Goal: Navigation & Orientation: Find specific page/section

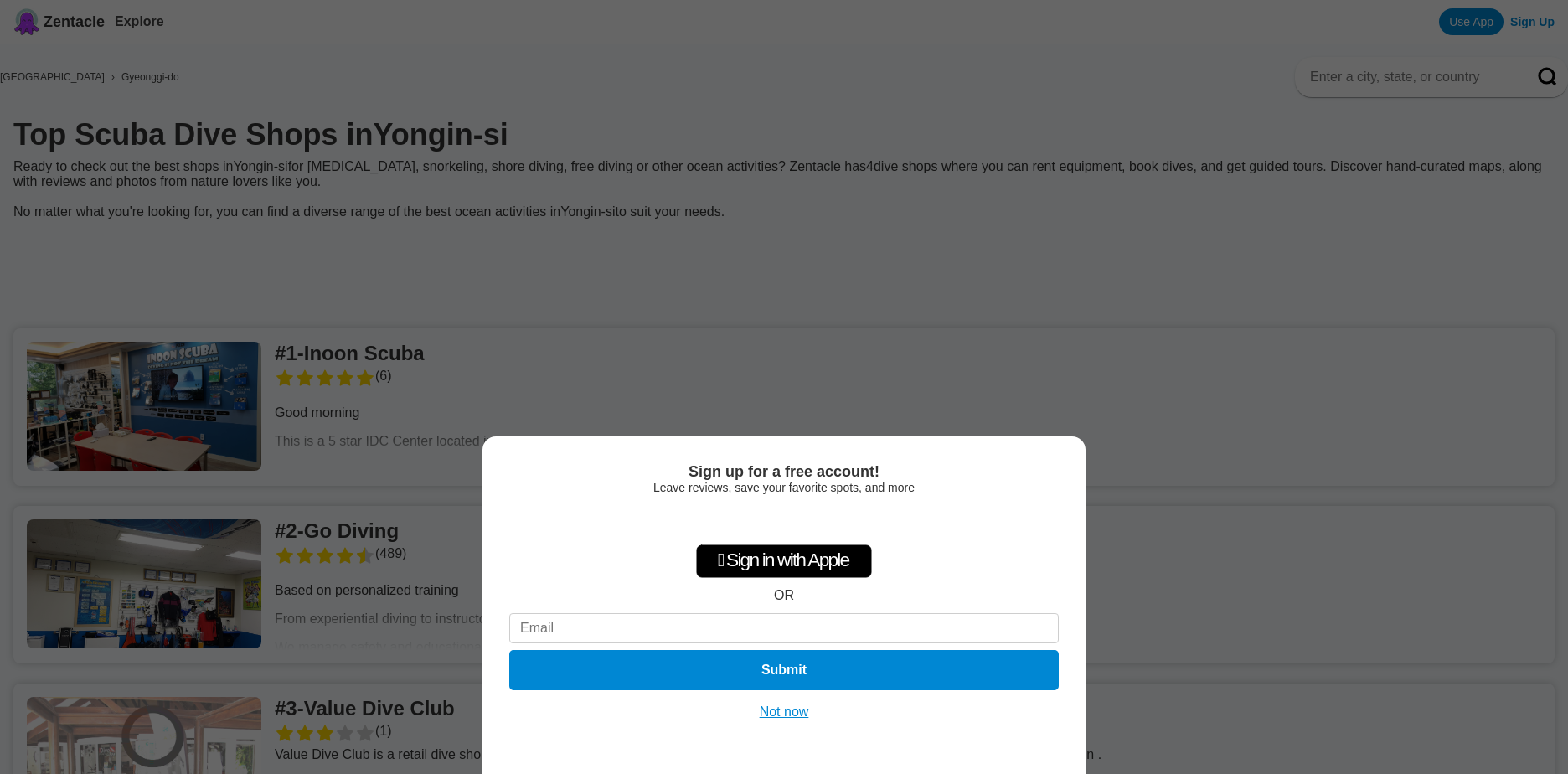
click at [789, 717] on button "Not now" at bounding box center [784, 712] width 60 height 17
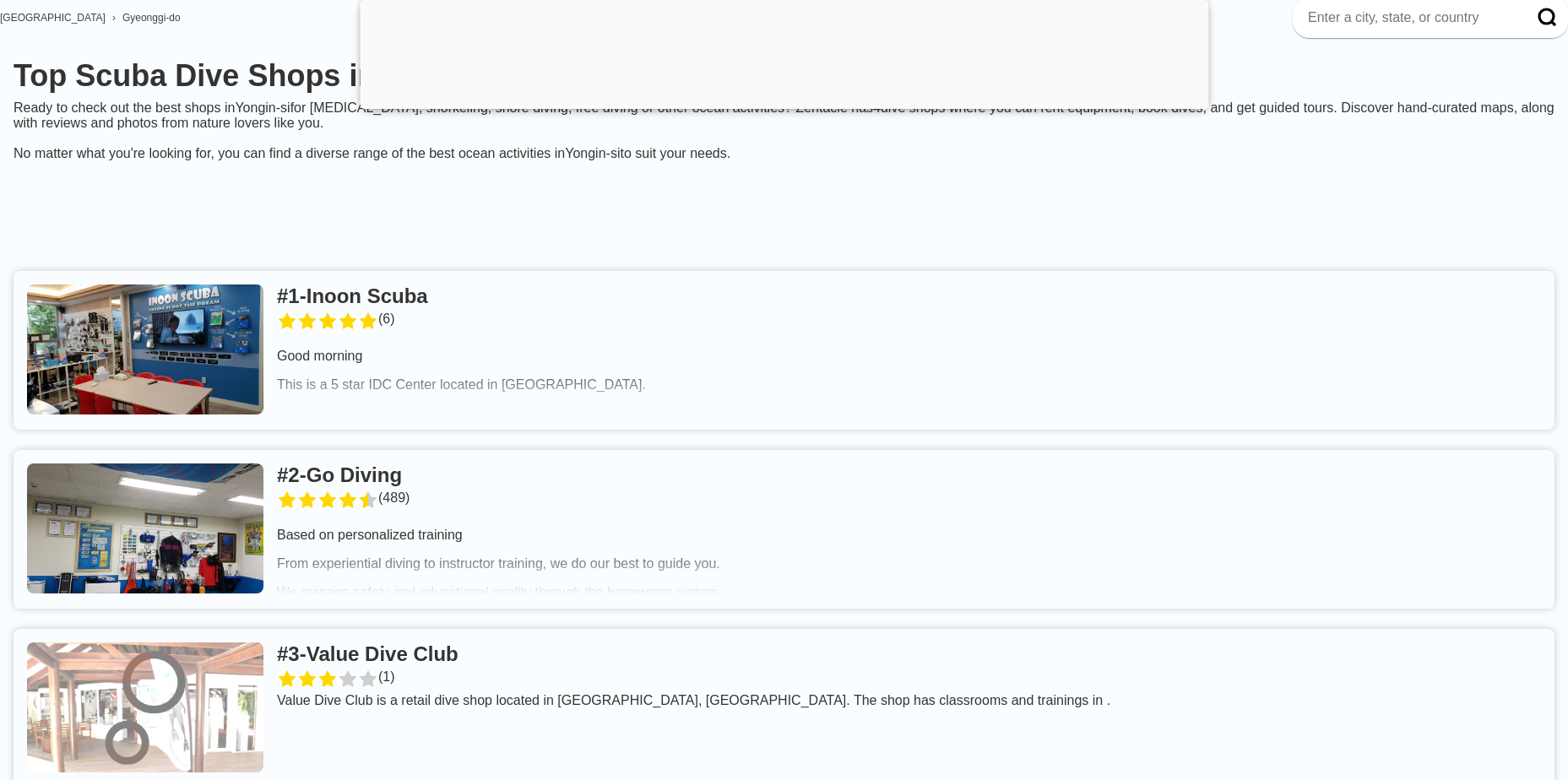
scroll to position [169, 0]
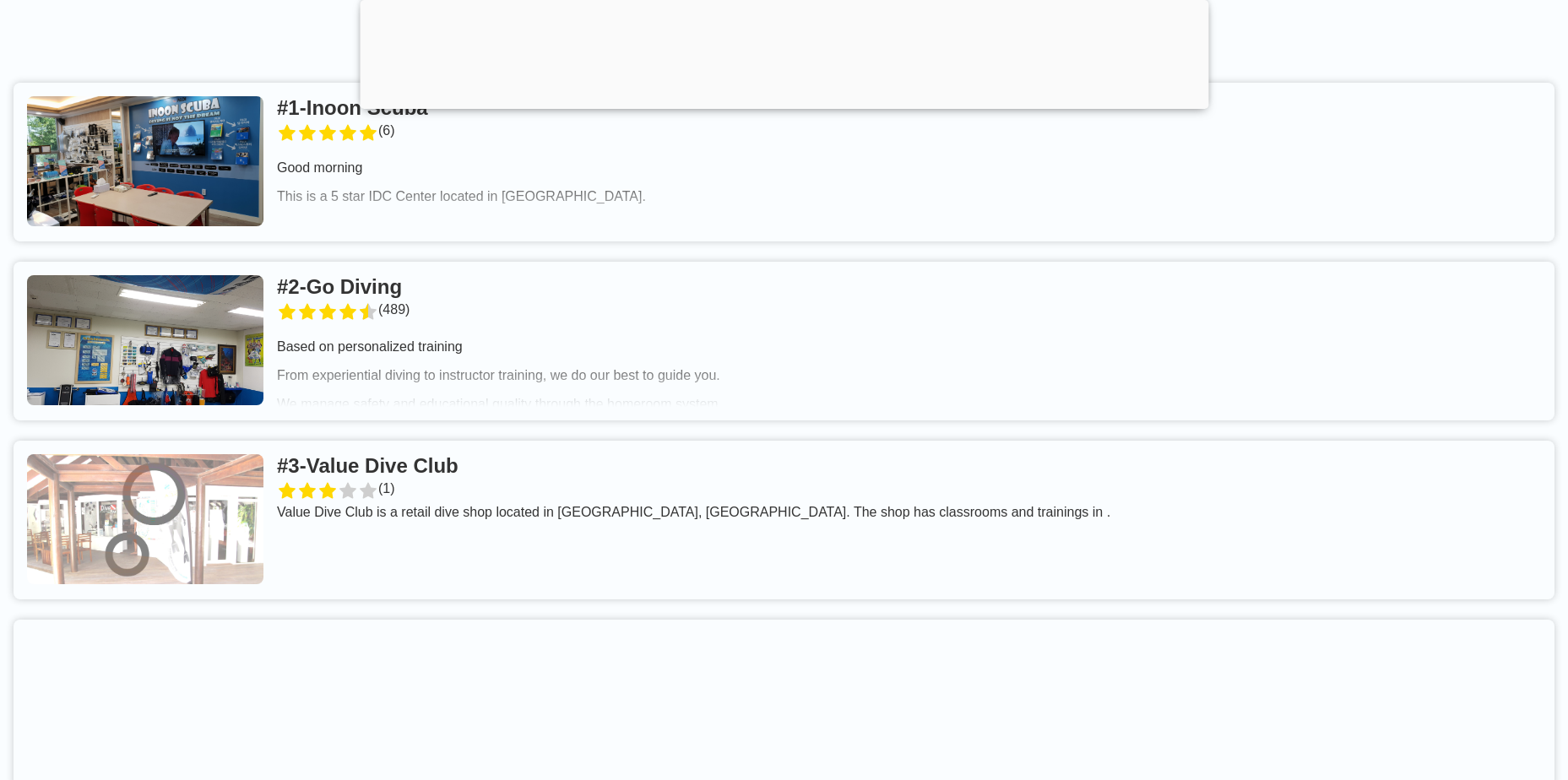
scroll to position [422, 0]
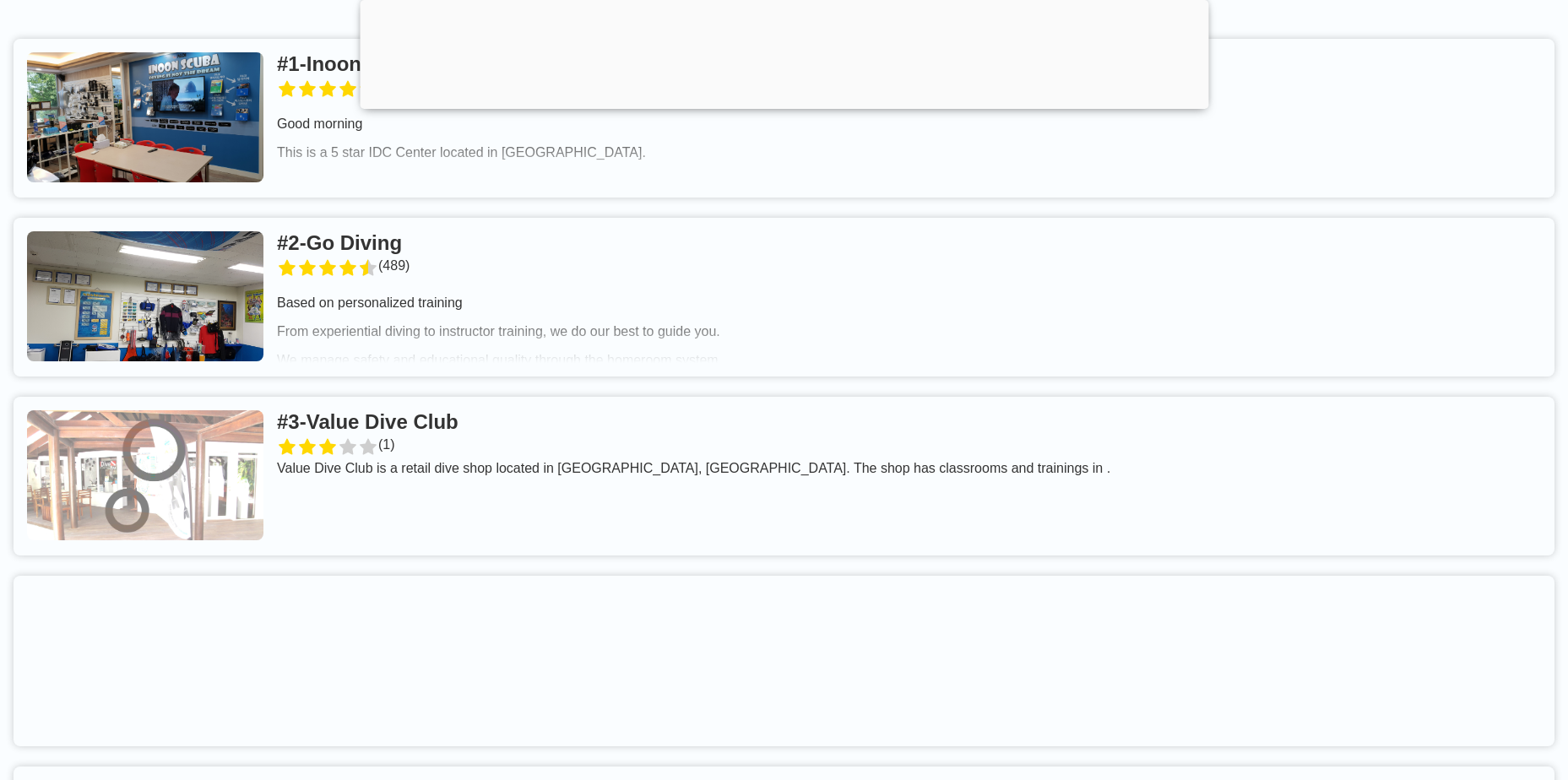
click at [367, 263] on link at bounding box center [784, 297] width 1541 height 159
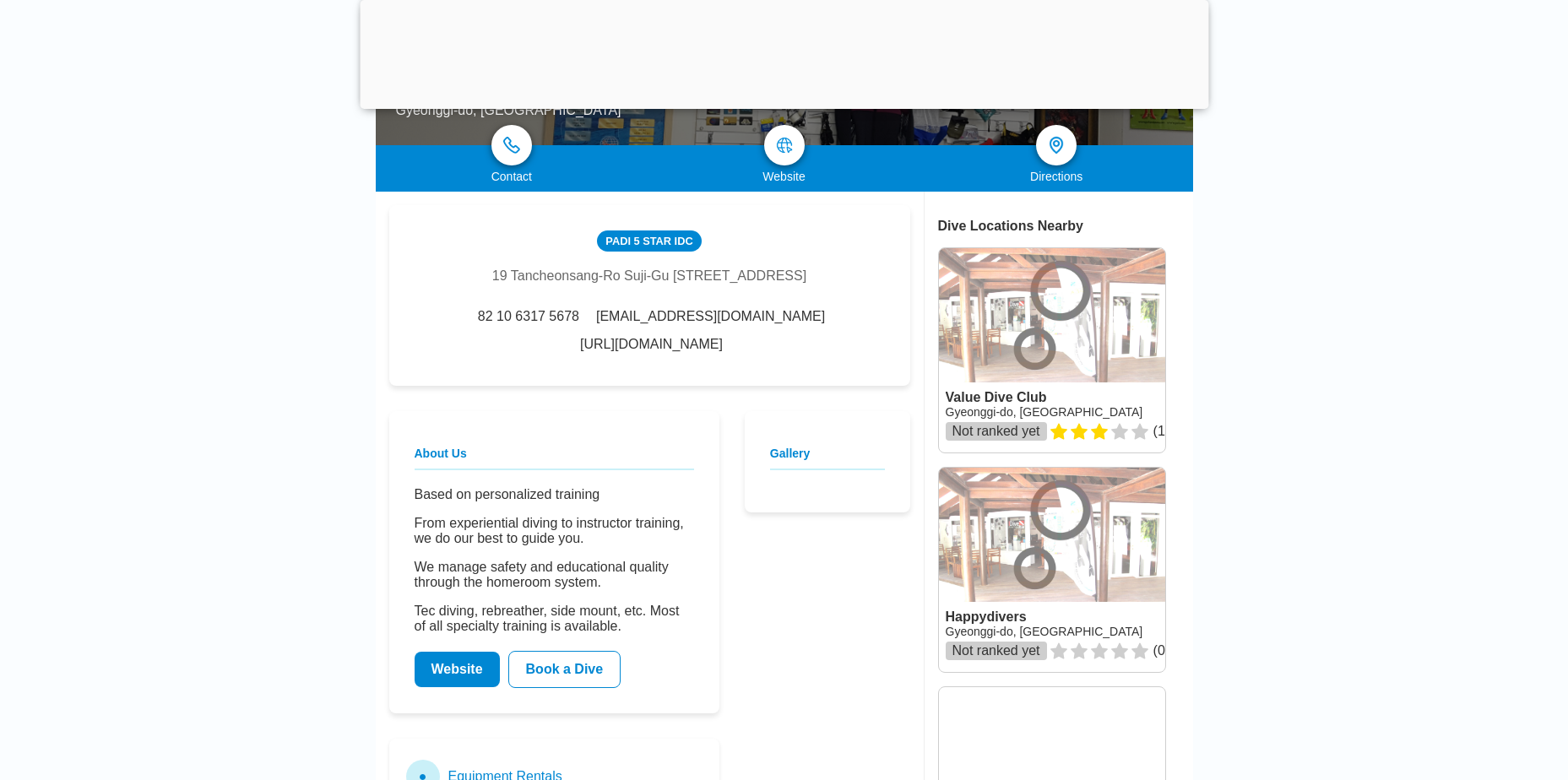
scroll to position [338, 0]
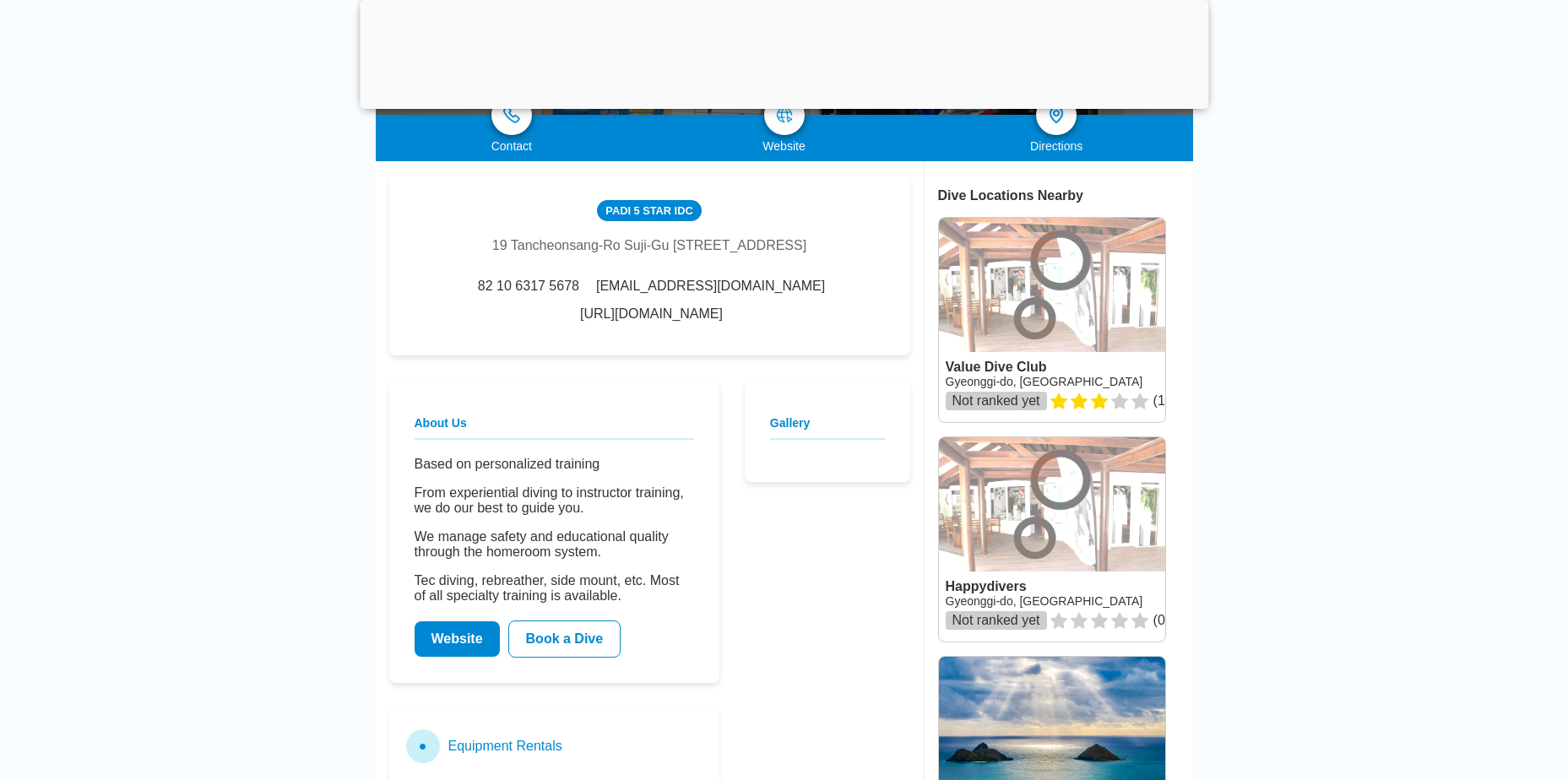
click at [464, 647] on link "Website" at bounding box center [457, 639] width 85 height 36
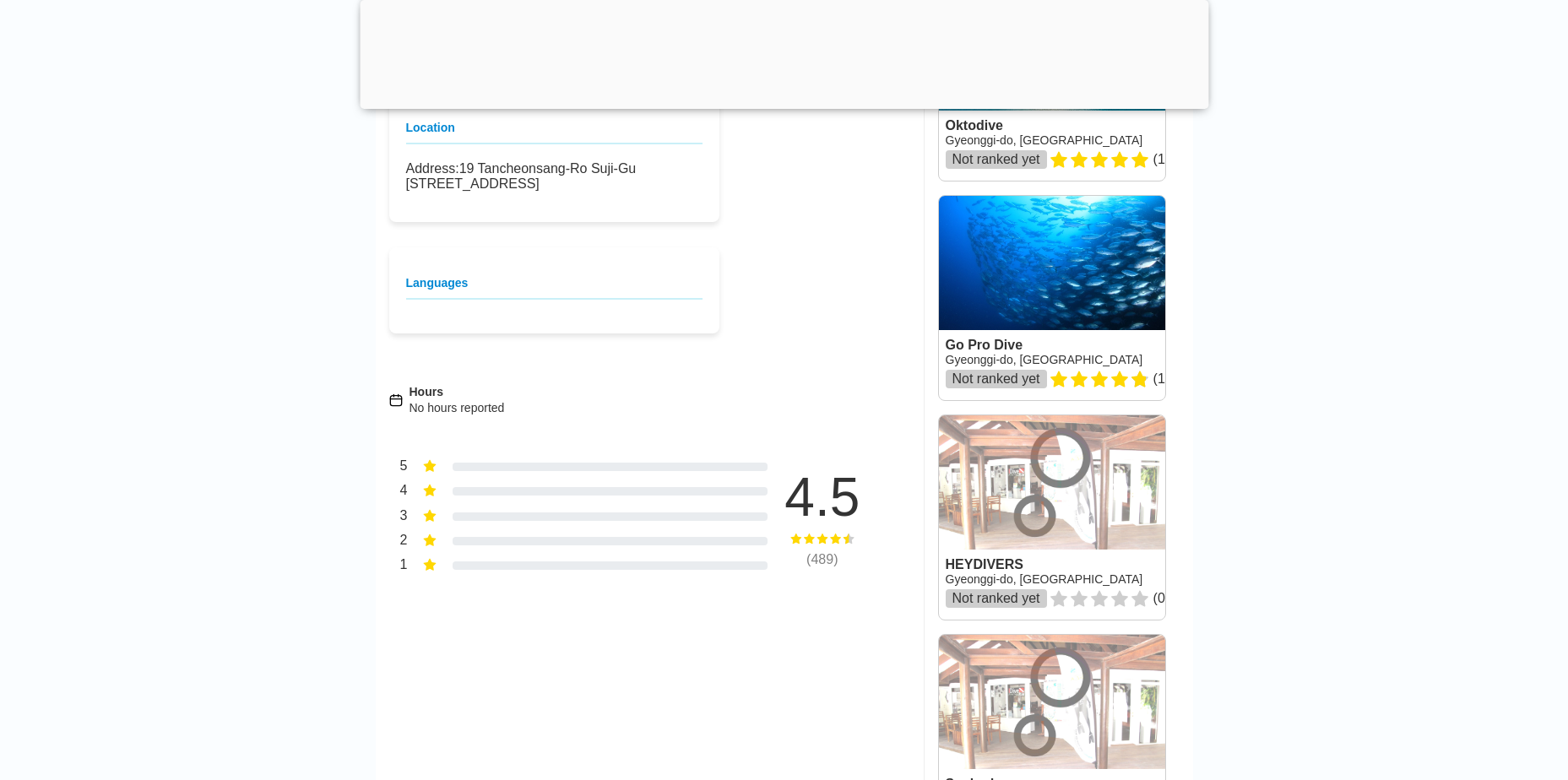
scroll to position [1266, 0]
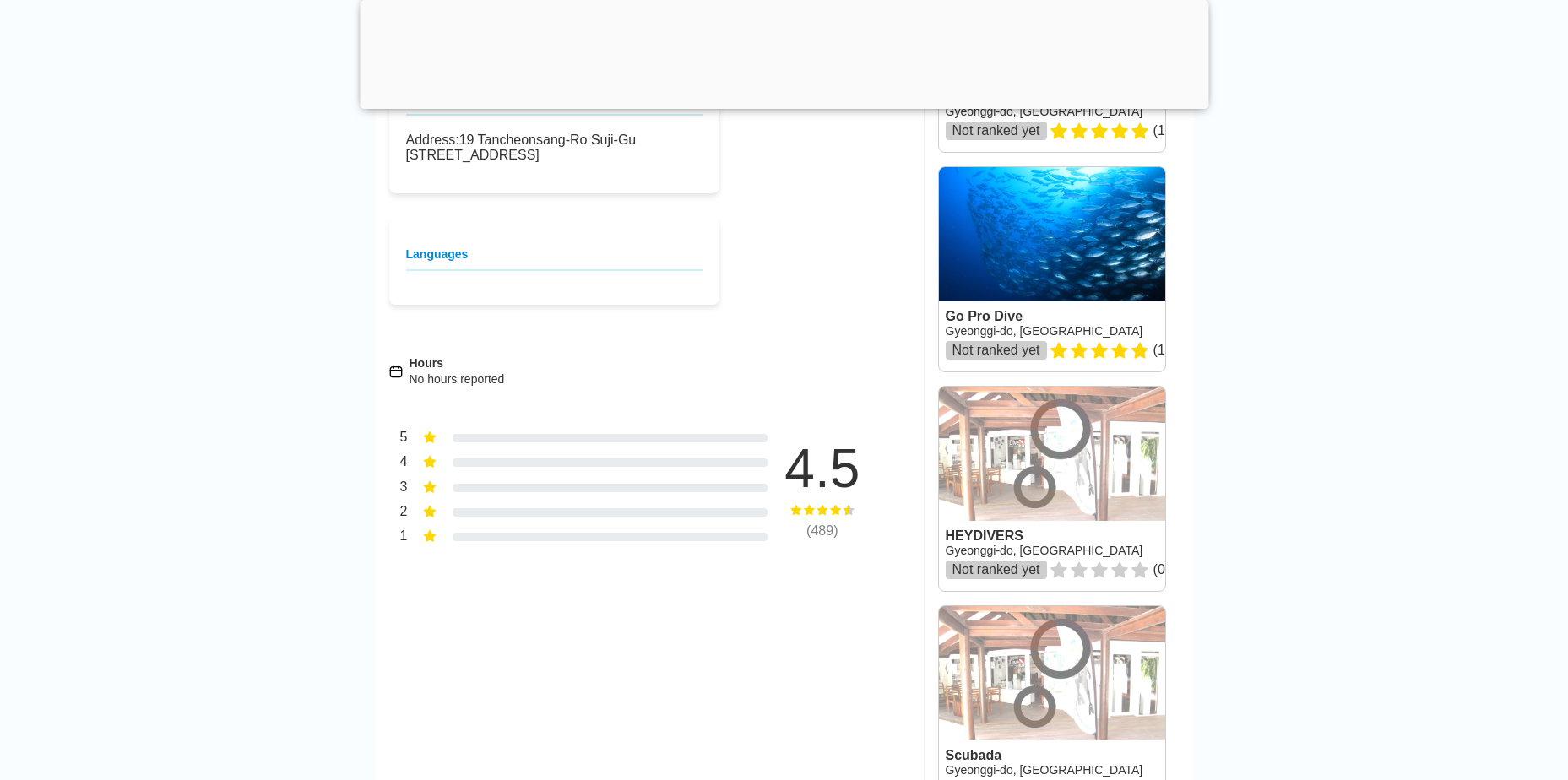
click at [1022, 287] on link at bounding box center [1052, 269] width 226 height 204
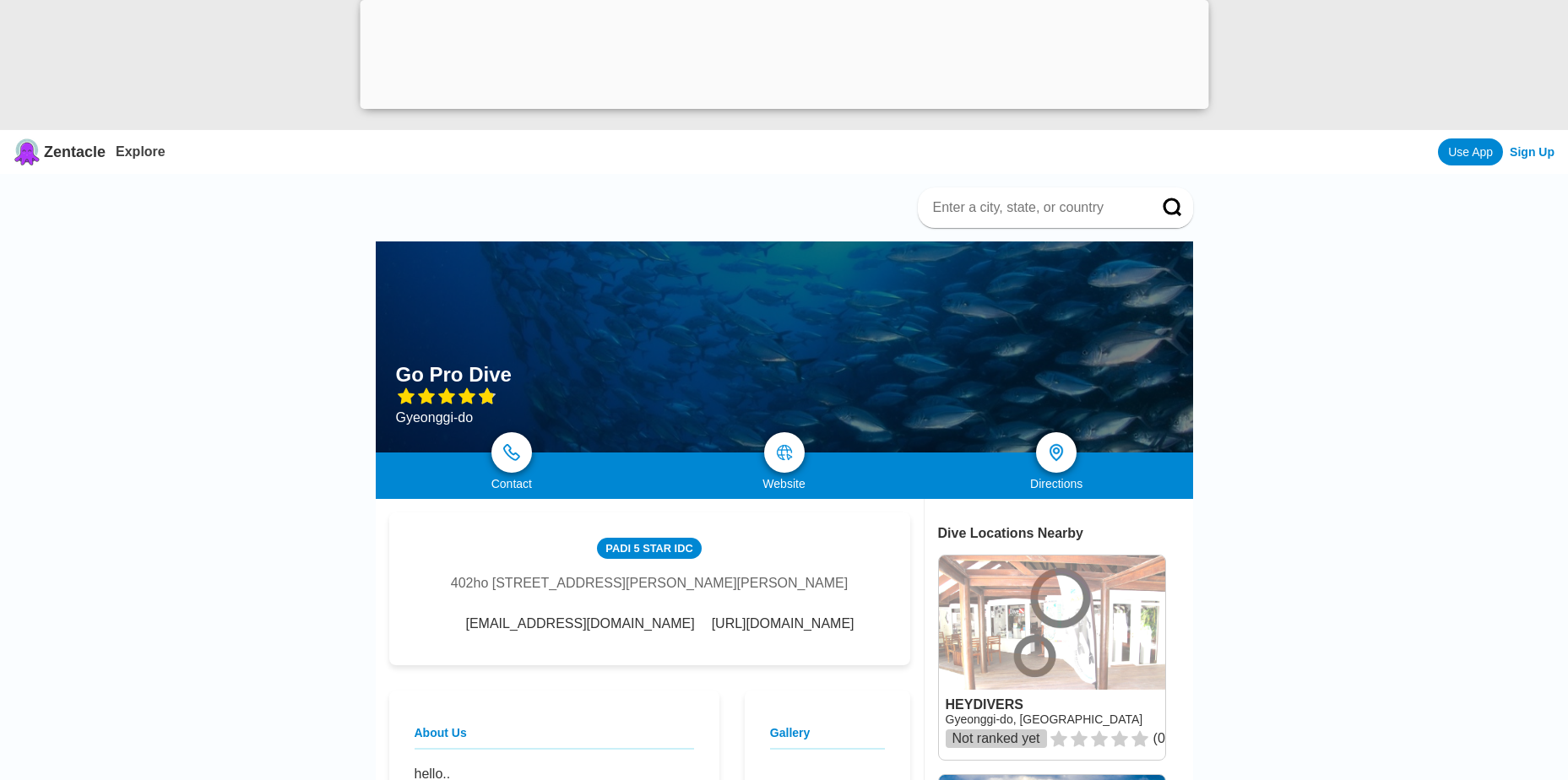
scroll to position [1266, 0]
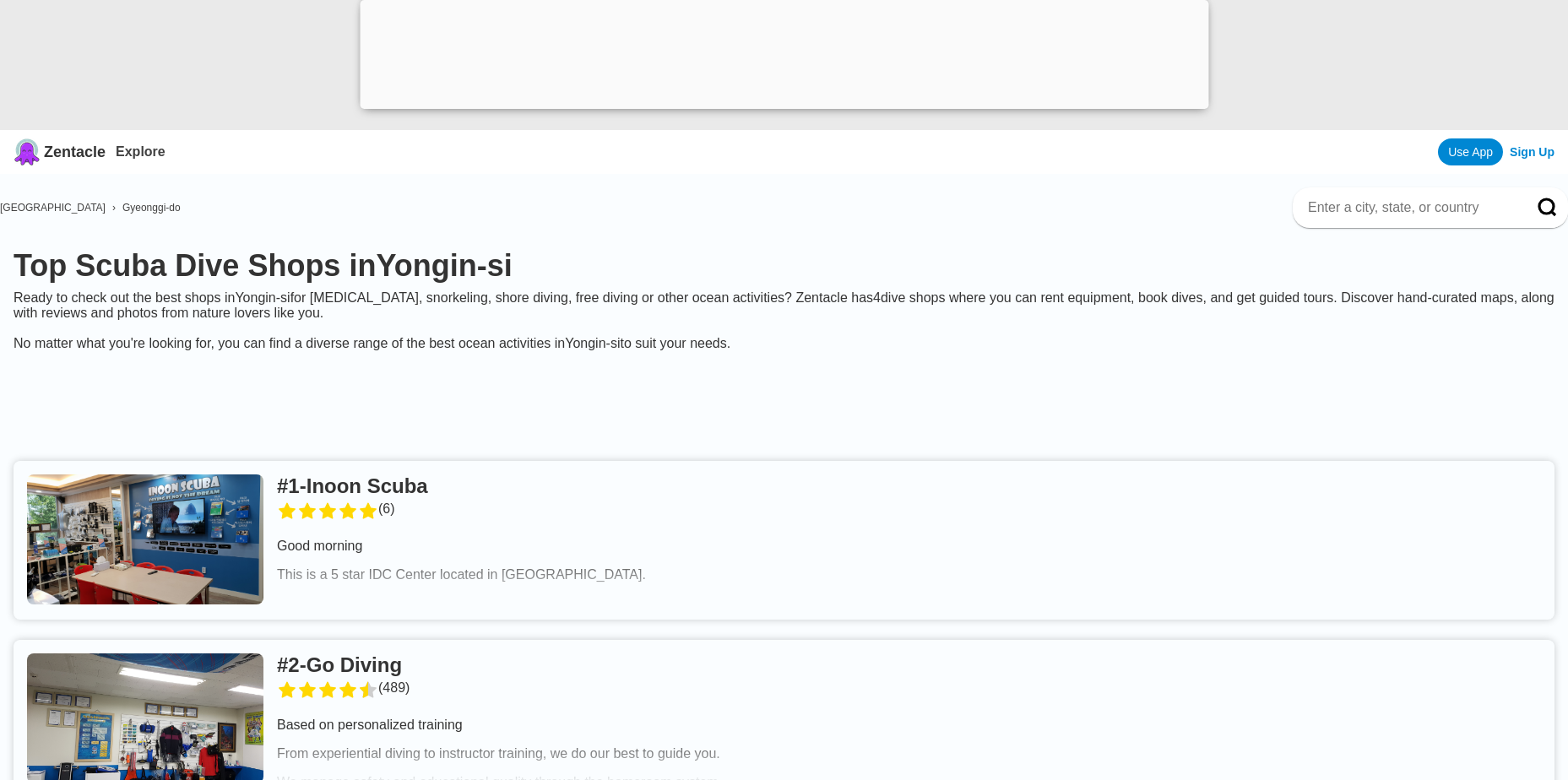
click at [353, 507] on link at bounding box center [784, 541] width 1541 height 159
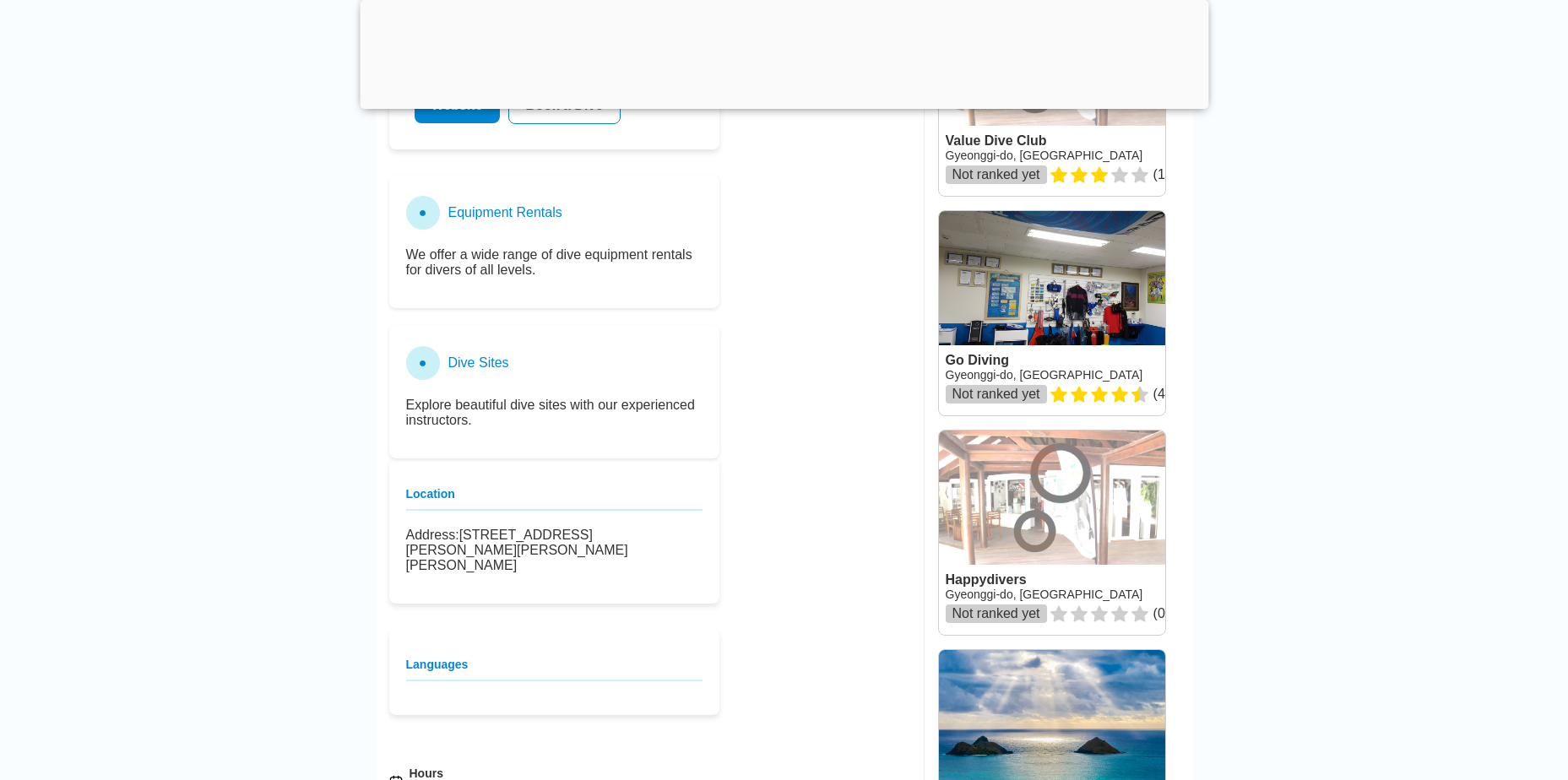
scroll to position [675, 0]
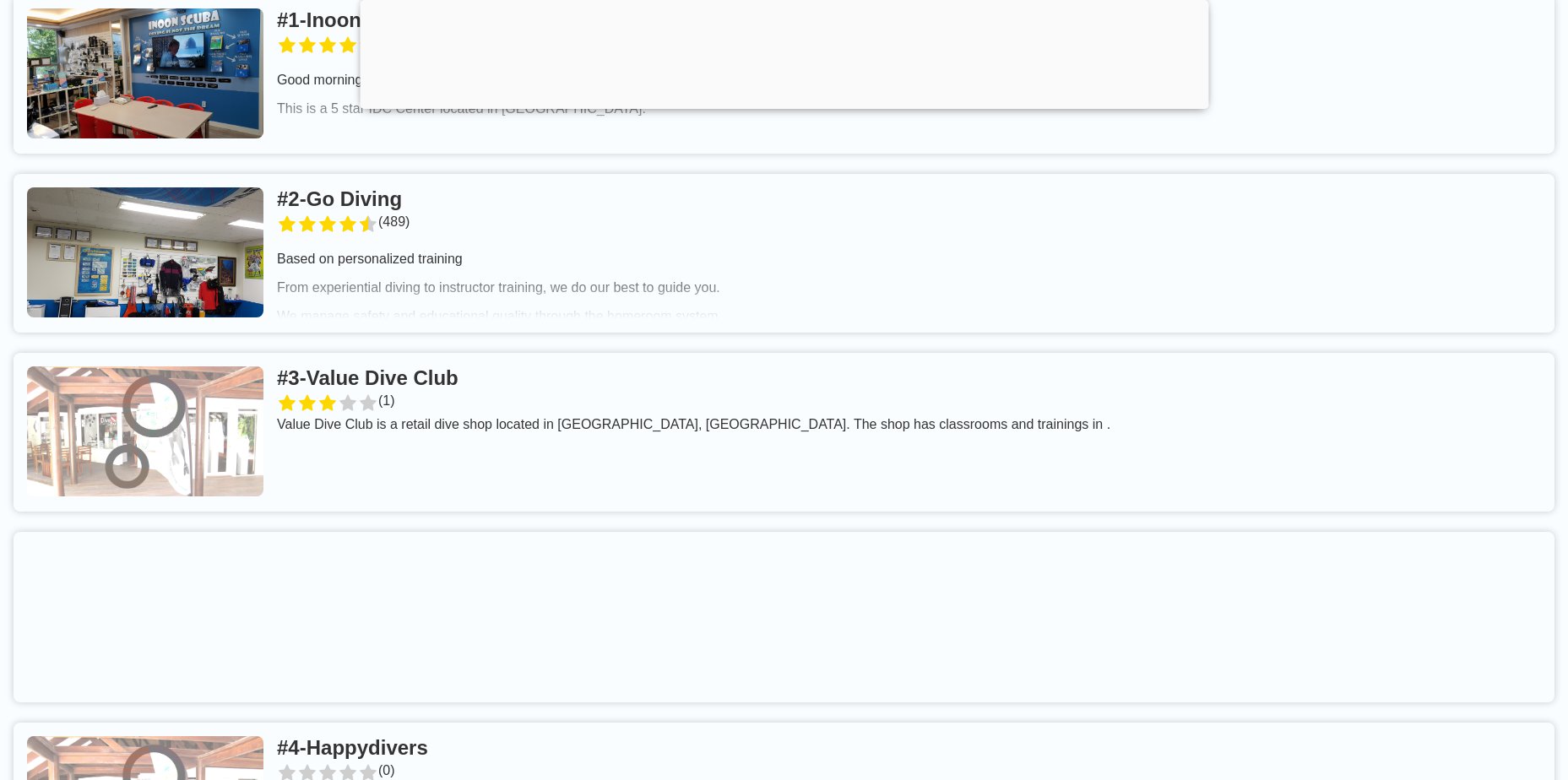
scroll to position [675, 0]
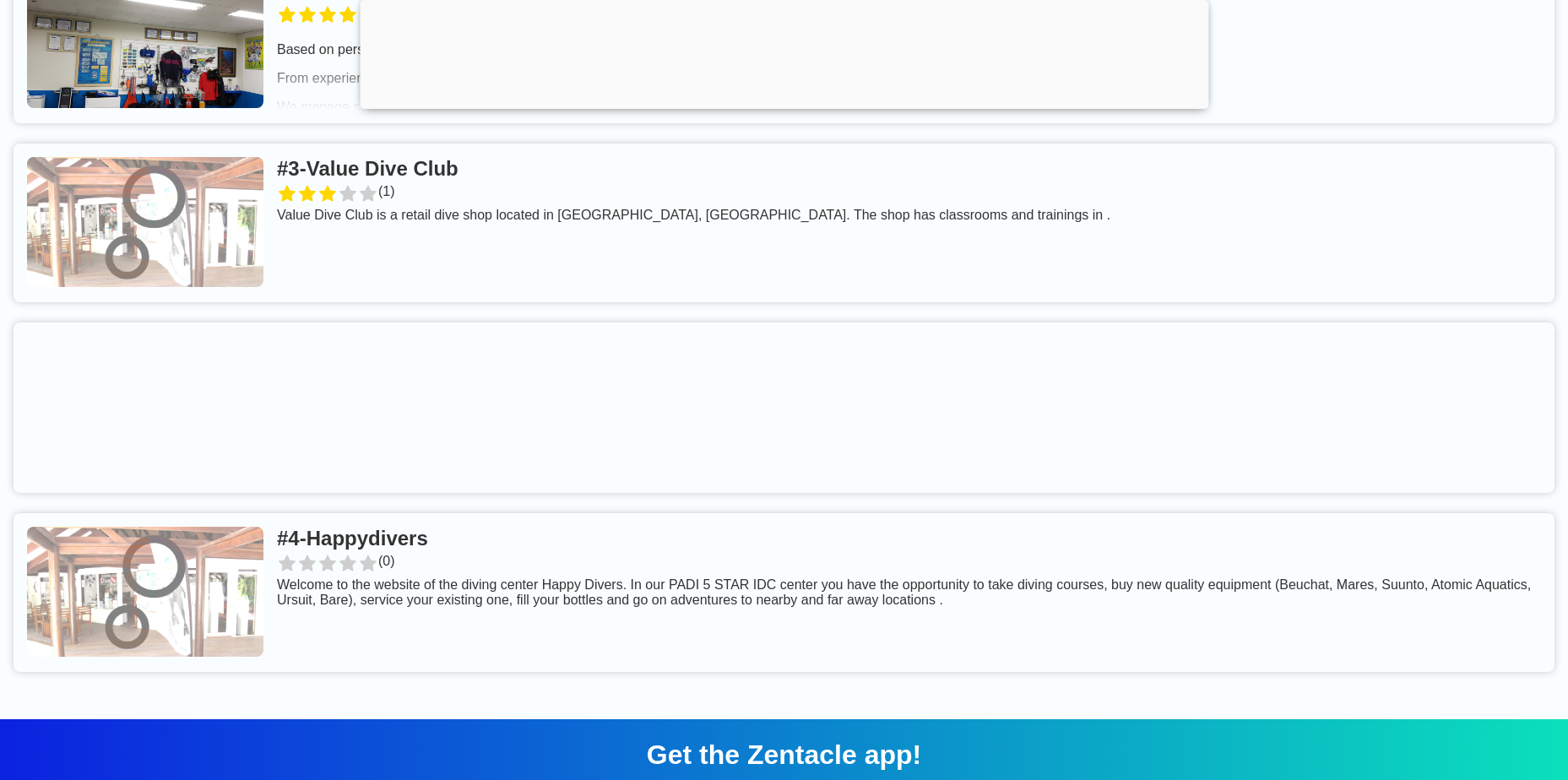
click at [413, 177] on link at bounding box center [784, 223] width 1541 height 159
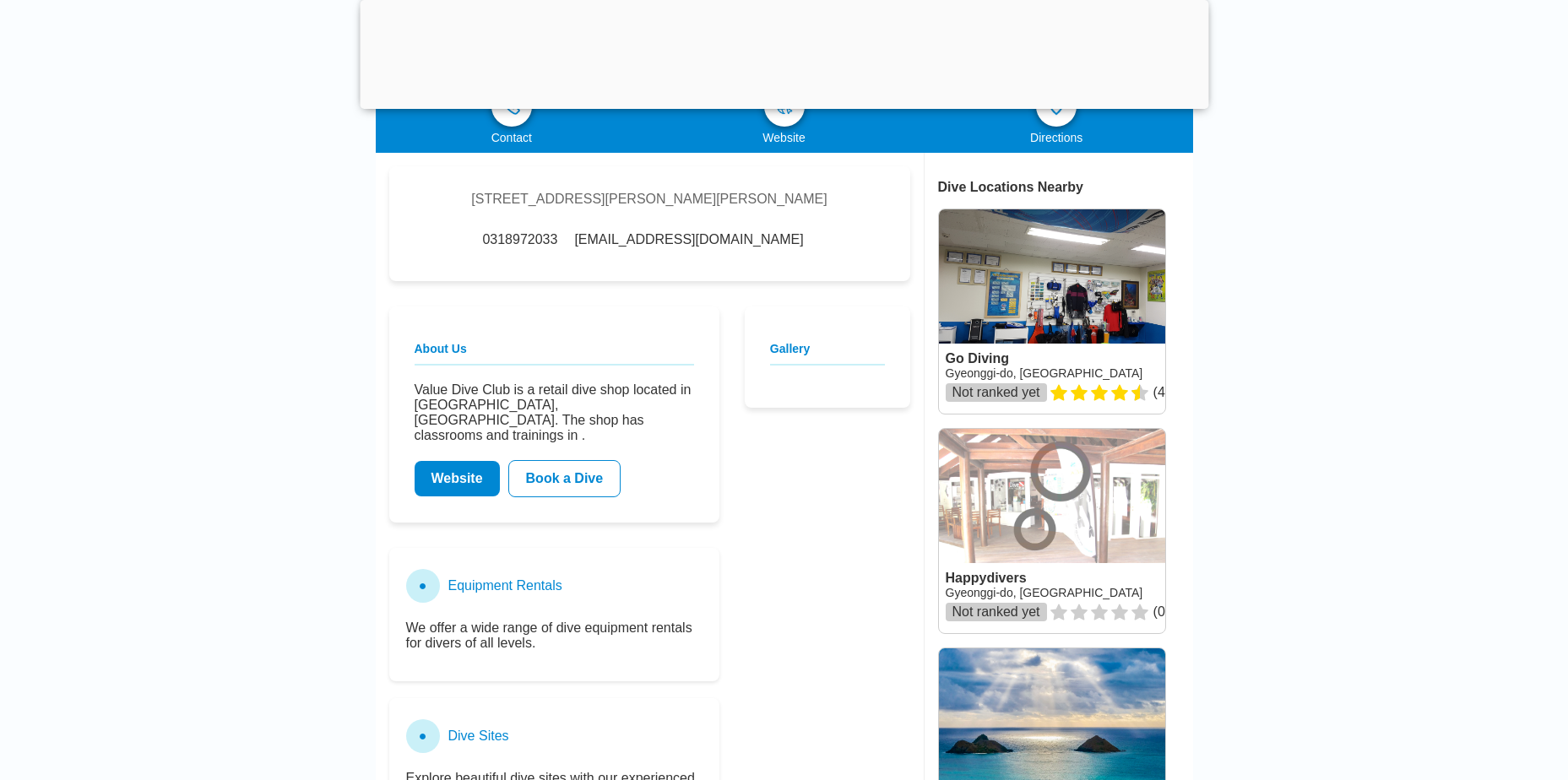
scroll to position [169, 0]
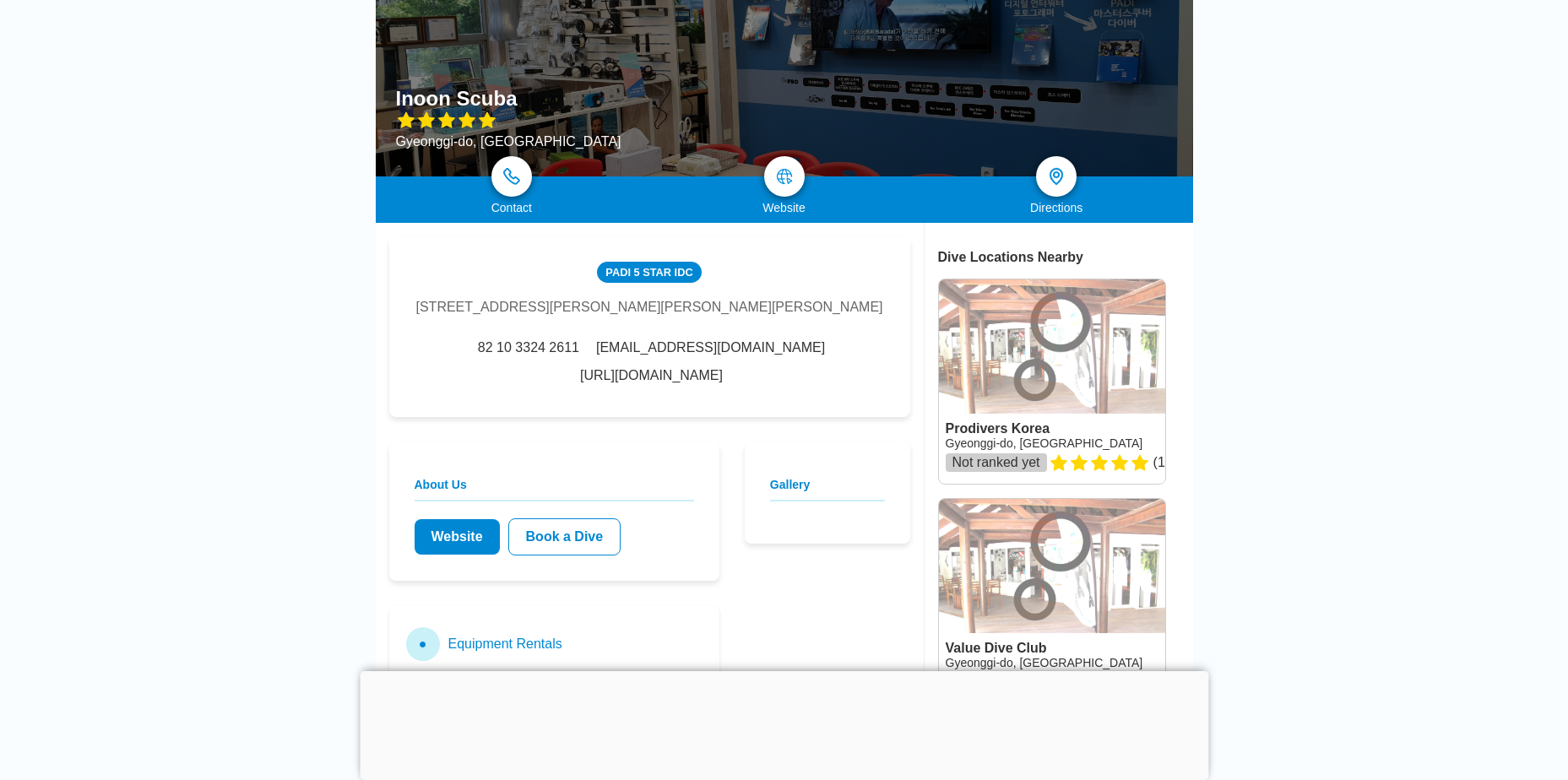
scroll to position [169, 0]
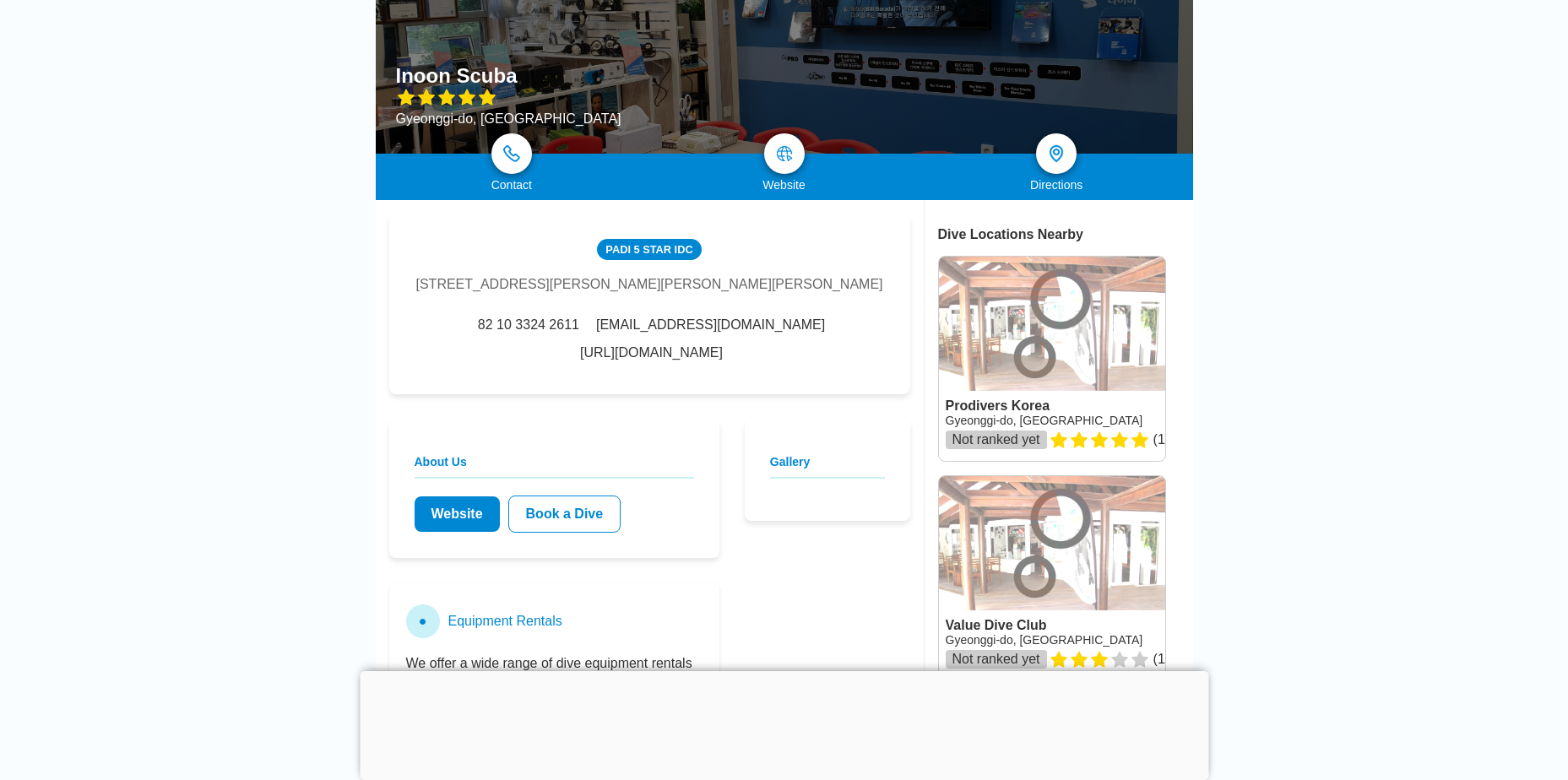
click at [781, 671] on div at bounding box center [784, 671] width 849 height 0
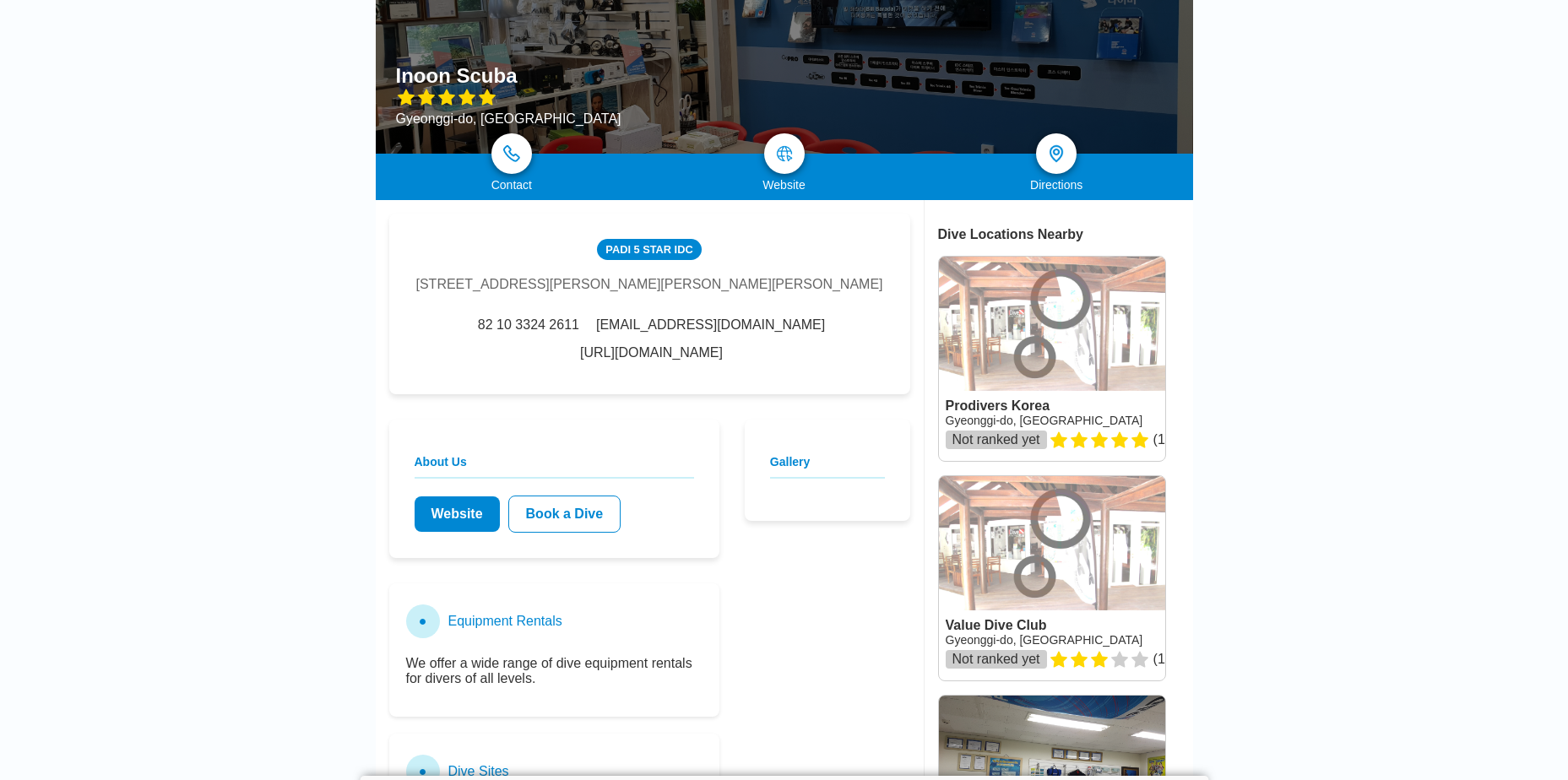
click at [452, 523] on link "Website" at bounding box center [457, 514] width 85 height 36
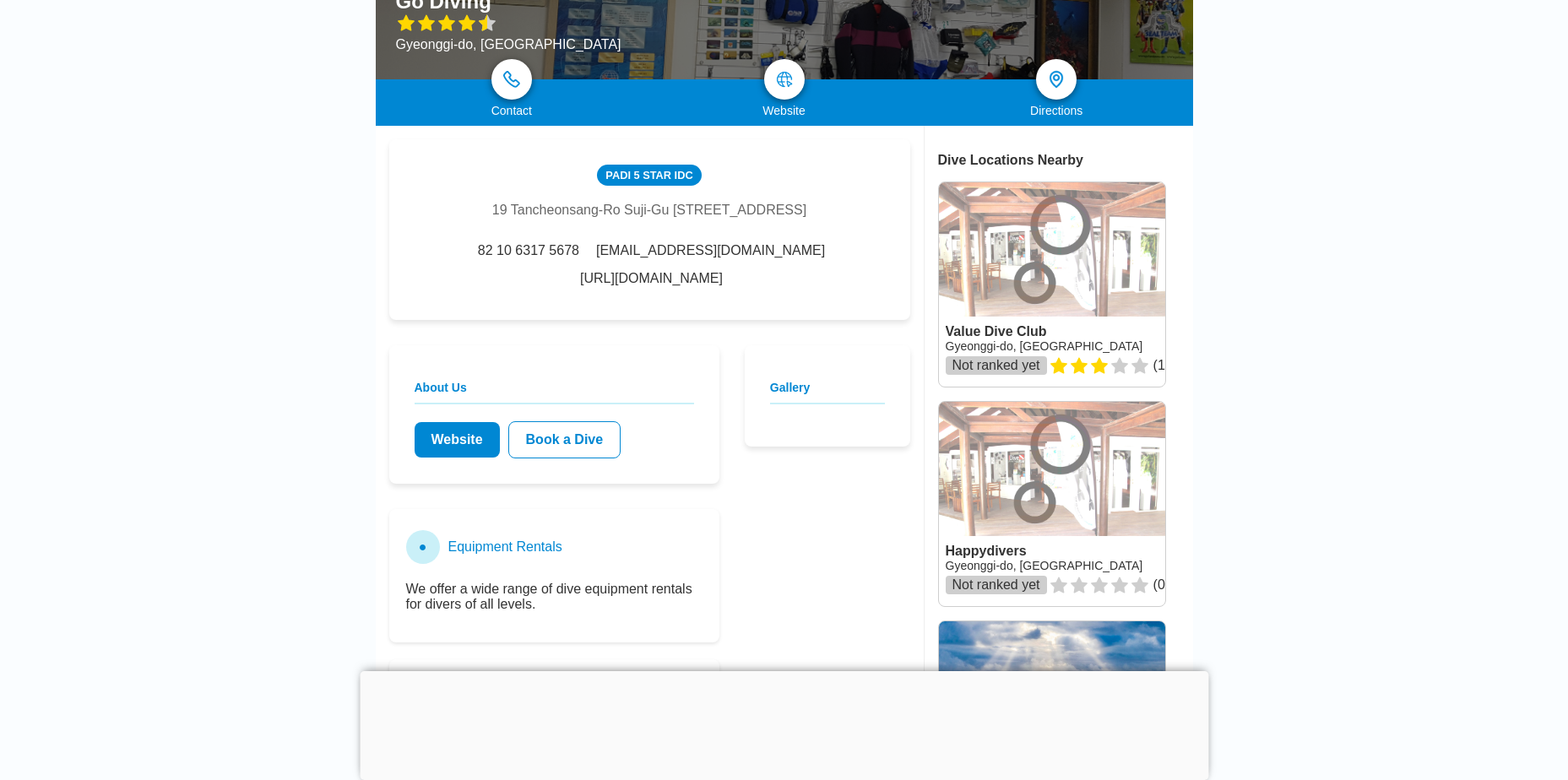
scroll to position [253, 0]
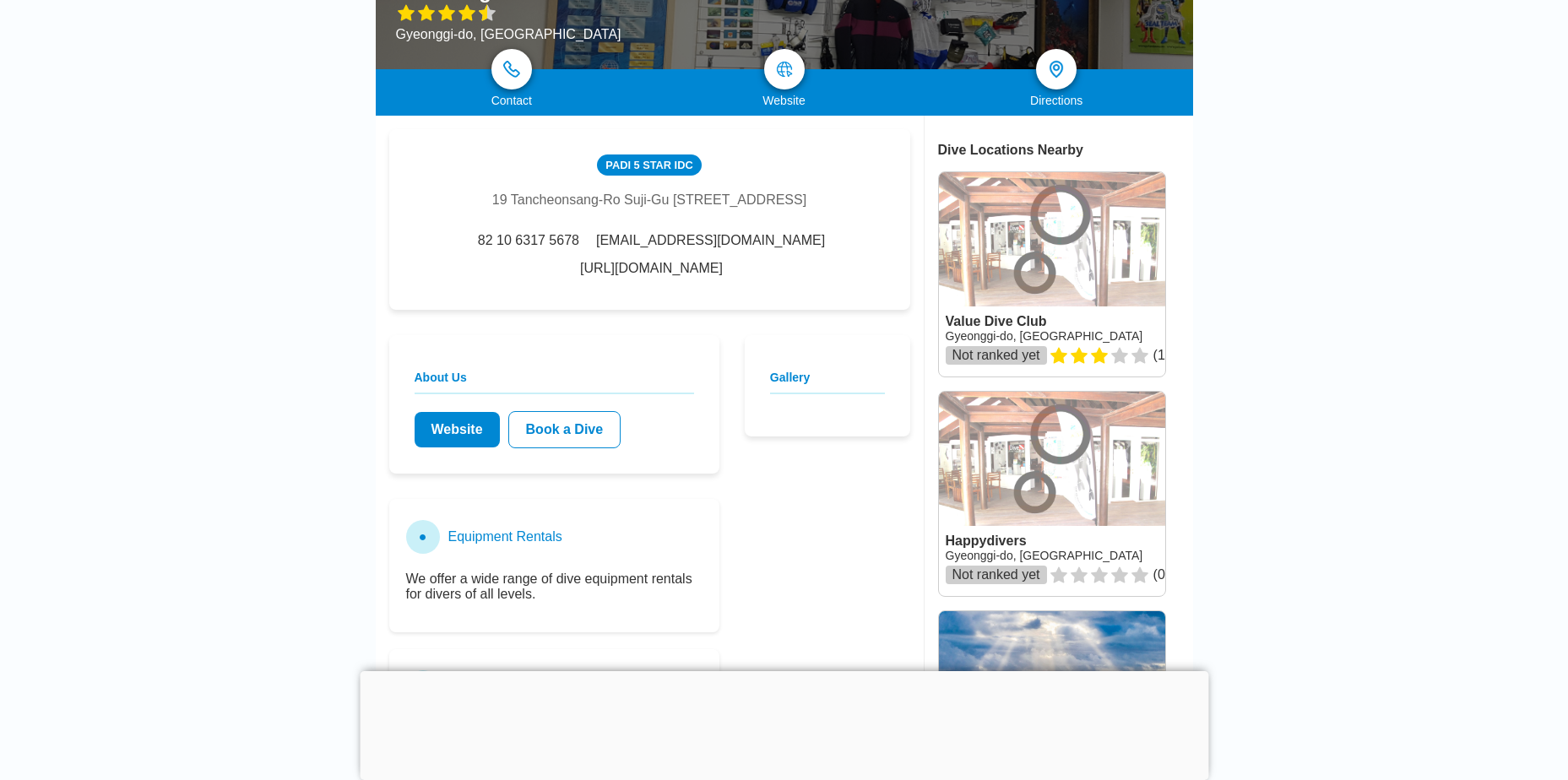
click at [781, 671] on div at bounding box center [784, 671] width 849 height 0
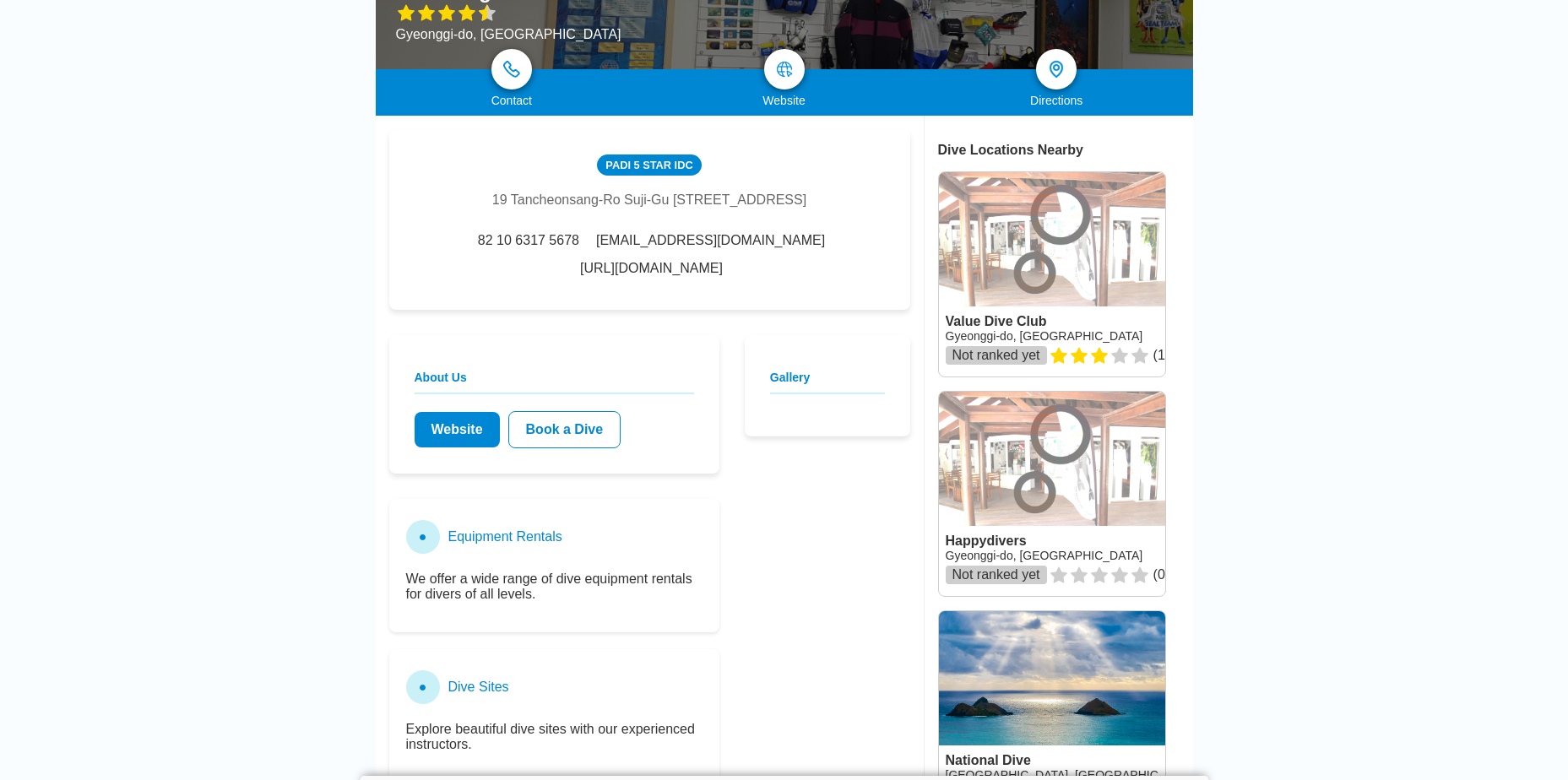
click at [470, 432] on link "Website" at bounding box center [457, 430] width 85 height 36
